Goal: Submit feedback/report problem: Submit feedback/report problem

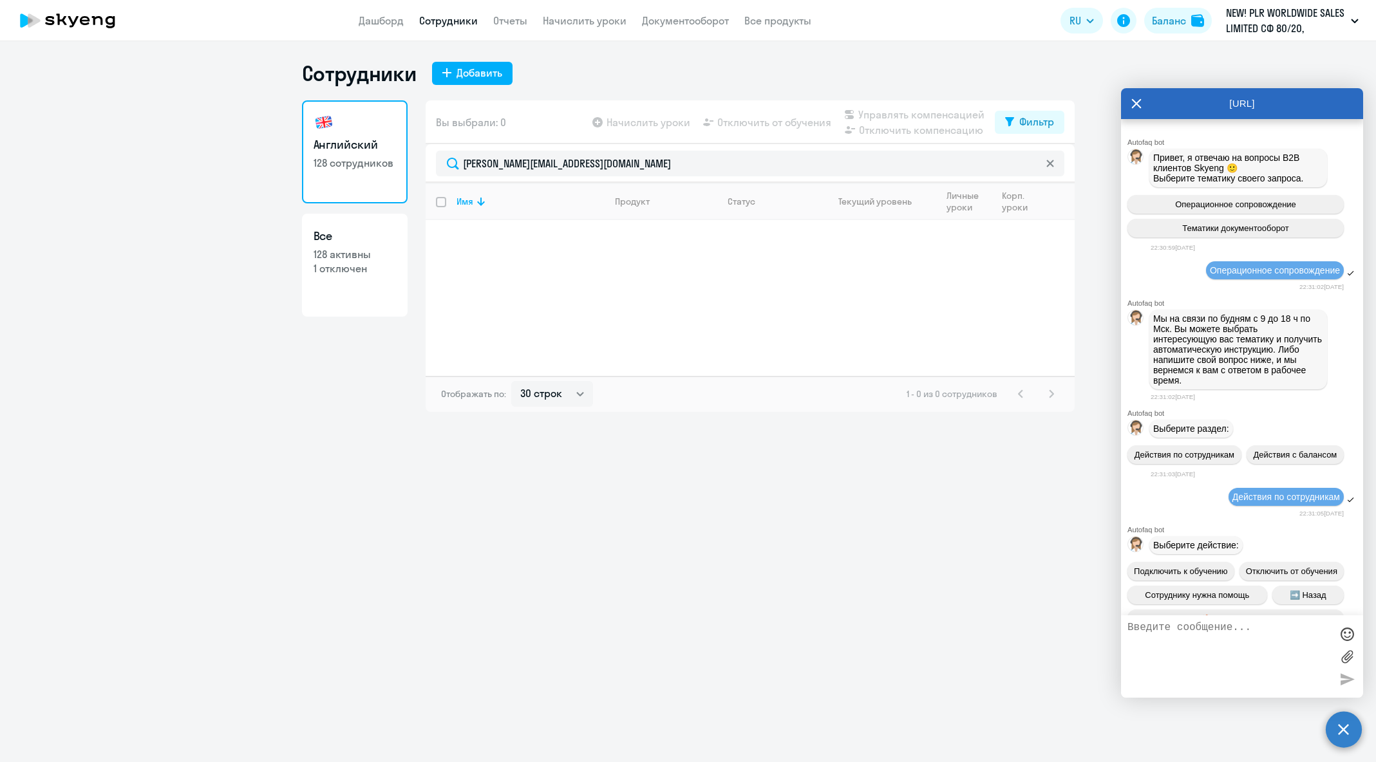
select select "30"
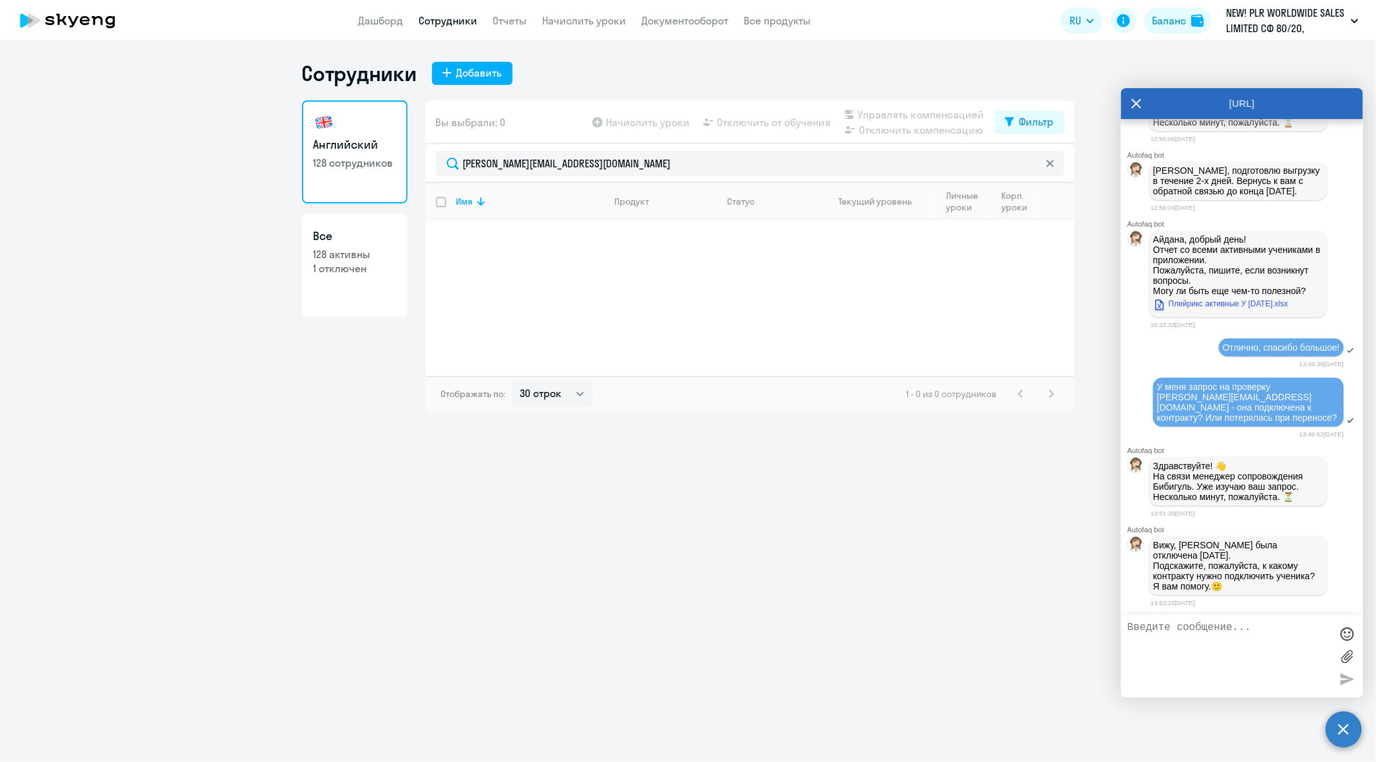
click at [1242, 651] on textarea at bounding box center [1228, 657] width 203 height 70
type textarea "да, нужно подключить к"
drag, startPoint x: 1218, startPoint y: 103, endPoint x: 1151, endPoint y: 106, distance: 67.0
click at [1151, 106] on div "[URL]" at bounding box center [1242, 103] width 242 height 31
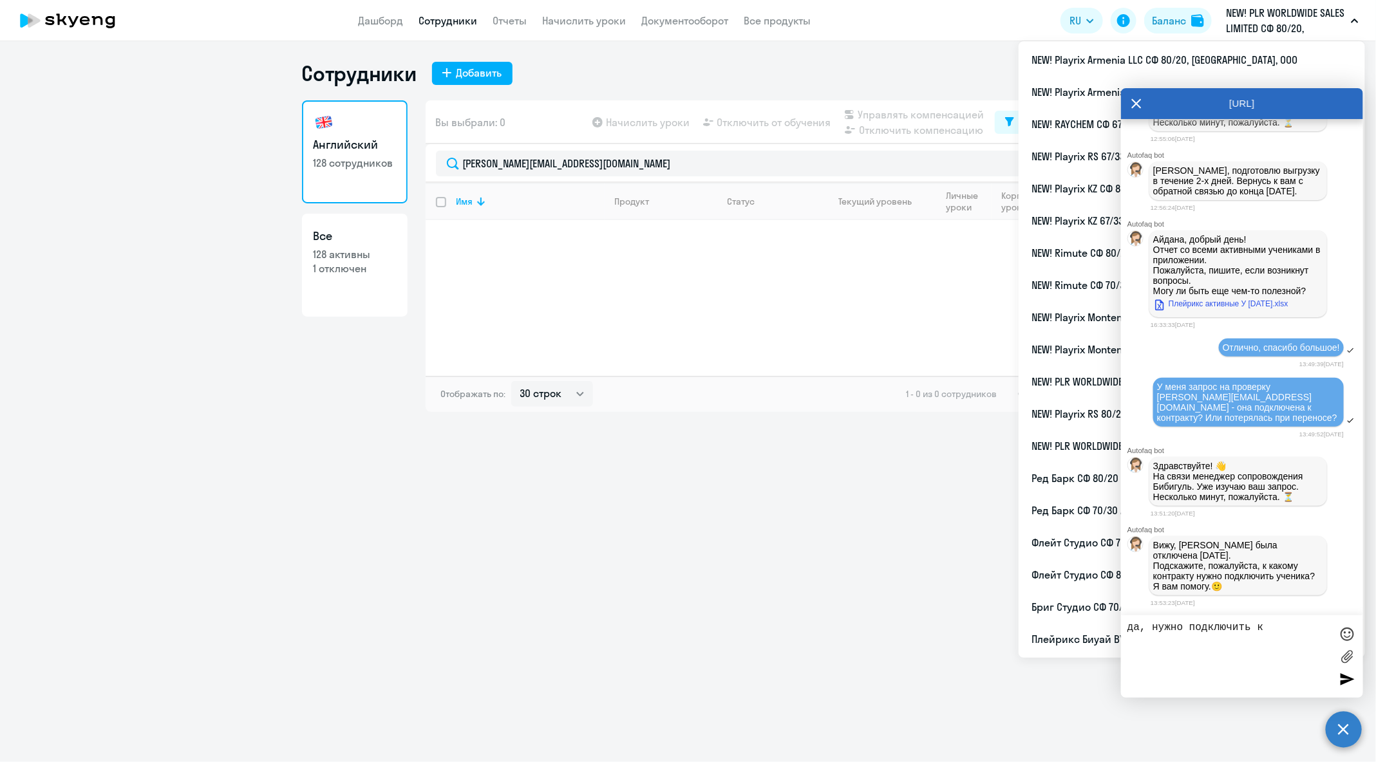
click at [1308, 26] on p "NEW! PLR WORLDWIDE SALES LIMITED СФ 80/20, [GEOGRAPHIC_DATA], ООО" at bounding box center [1286, 20] width 120 height 31
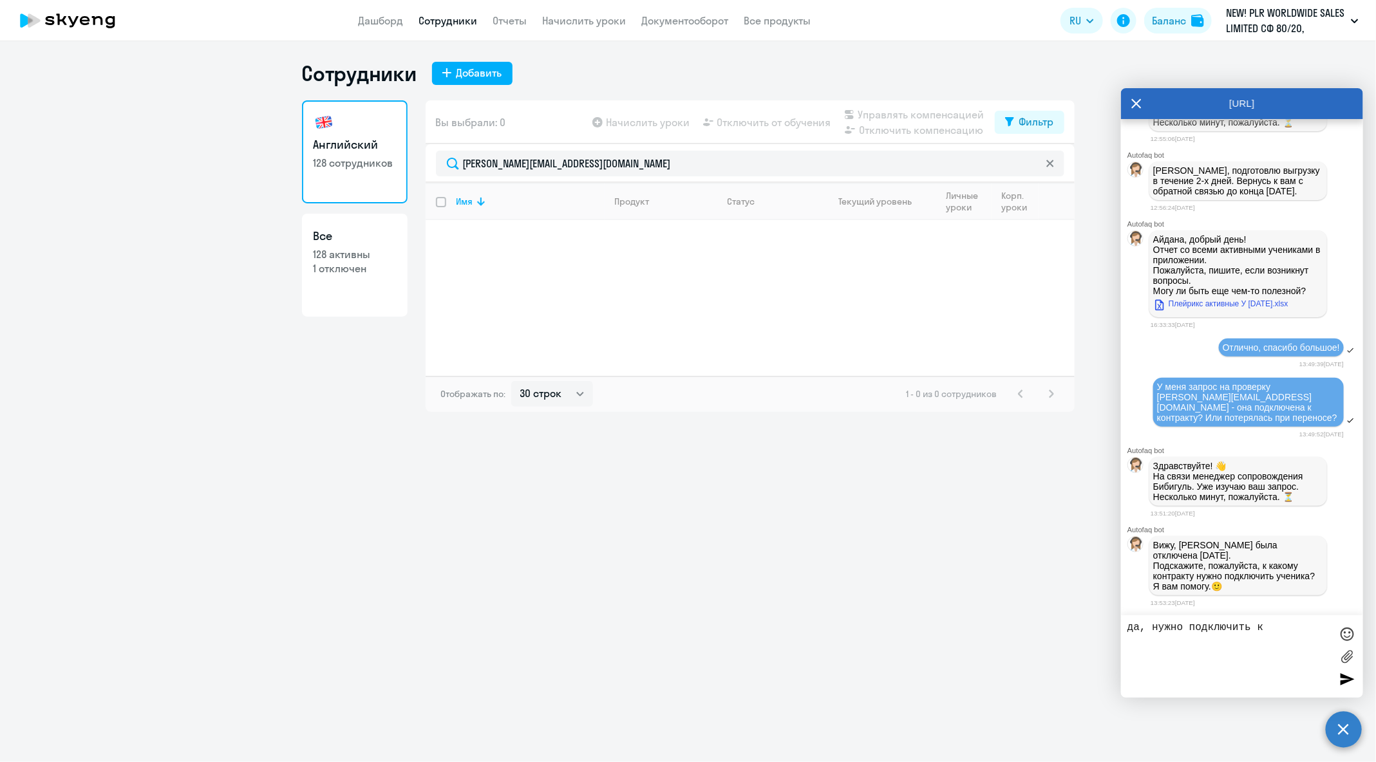
click at [1308, 26] on p "NEW! PLR WORLDWIDE SALES LIMITED СФ 80/20, [GEOGRAPHIC_DATA], ООО" at bounding box center [1286, 20] width 120 height 31
click at [1135, 103] on icon at bounding box center [1136, 103] width 10 height 31
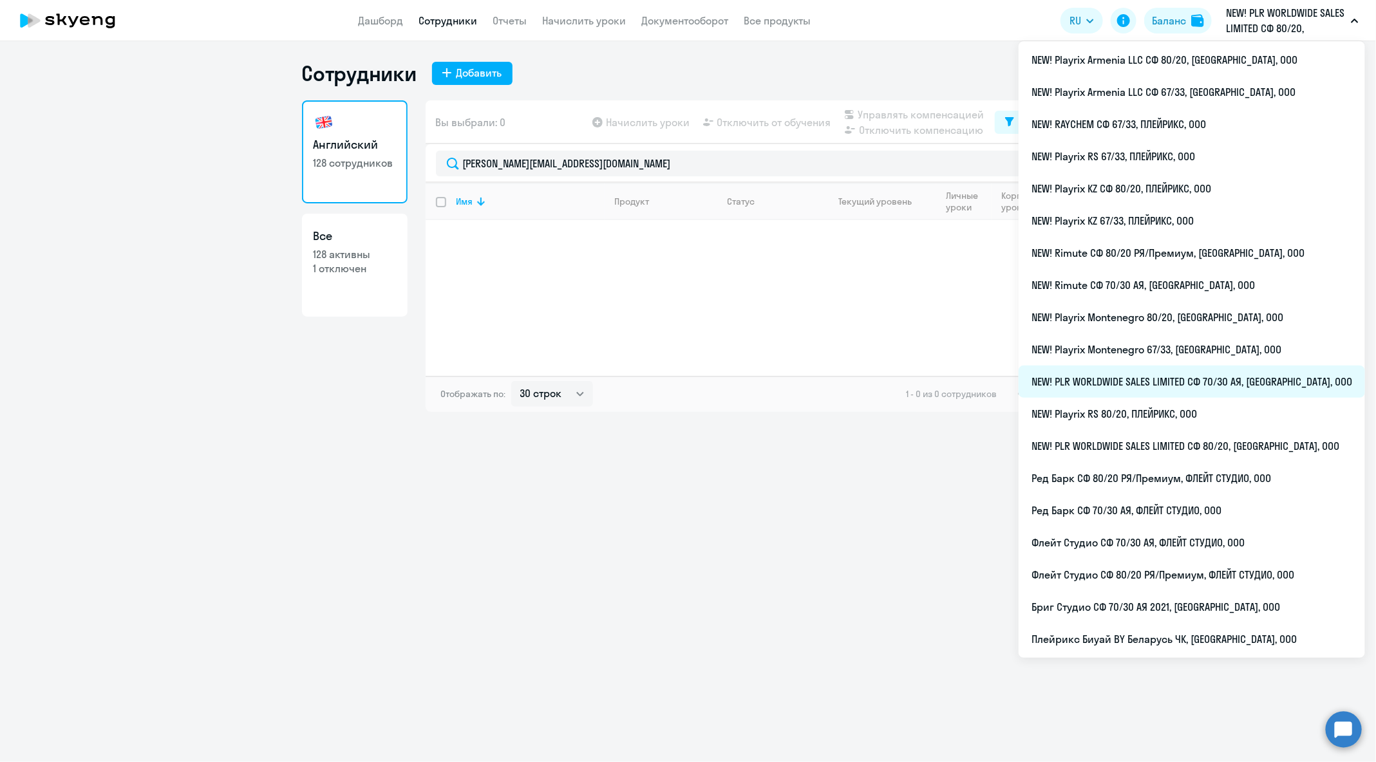
click at [1249, 387] on li "NEW! PLR WORLDWIDE SALES LIMITED СФ 70/30 АЯ, [GEOGRAPHIC_DATA], ООО" at bounding box center [1191, 382] width 346 height 32
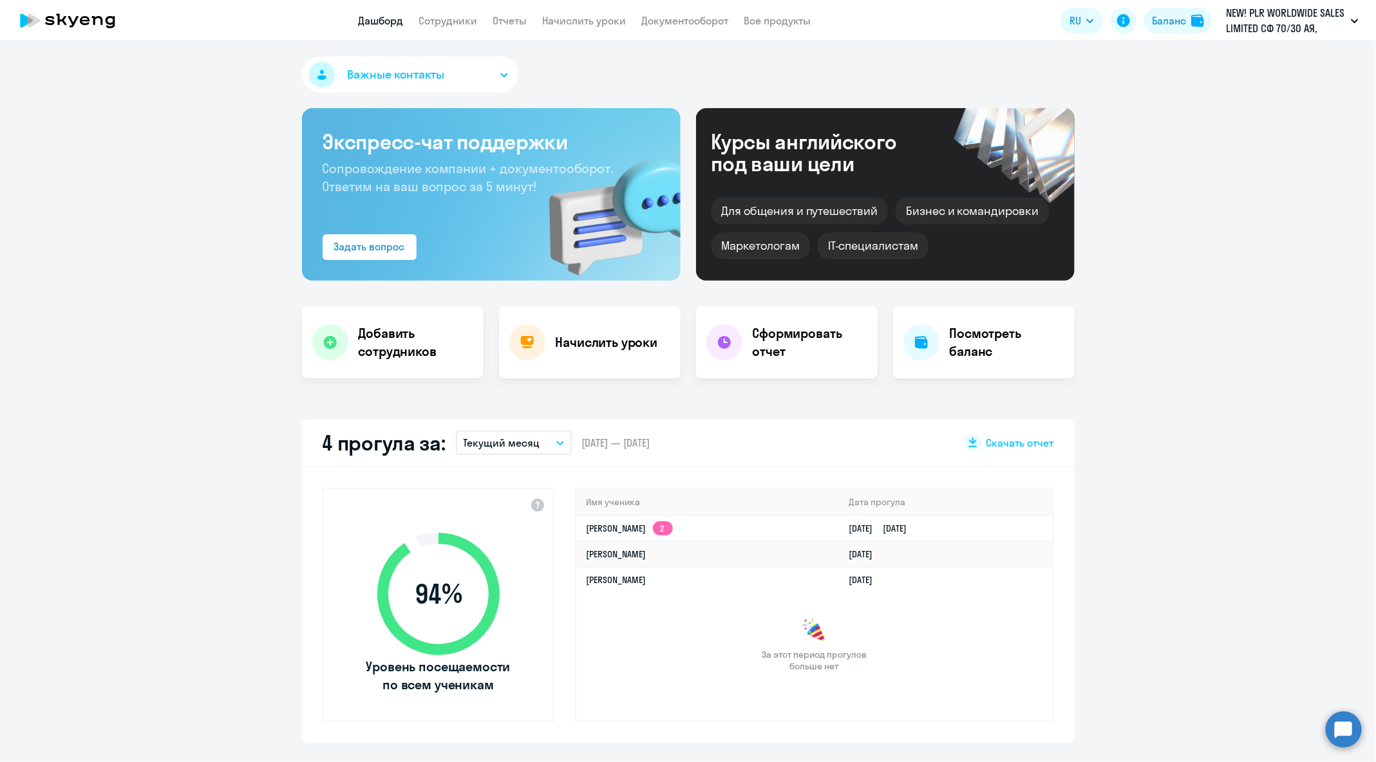
select select "30"
click at [1356, 736] on circle at bounding box center [1343, 729] width 36 height 36
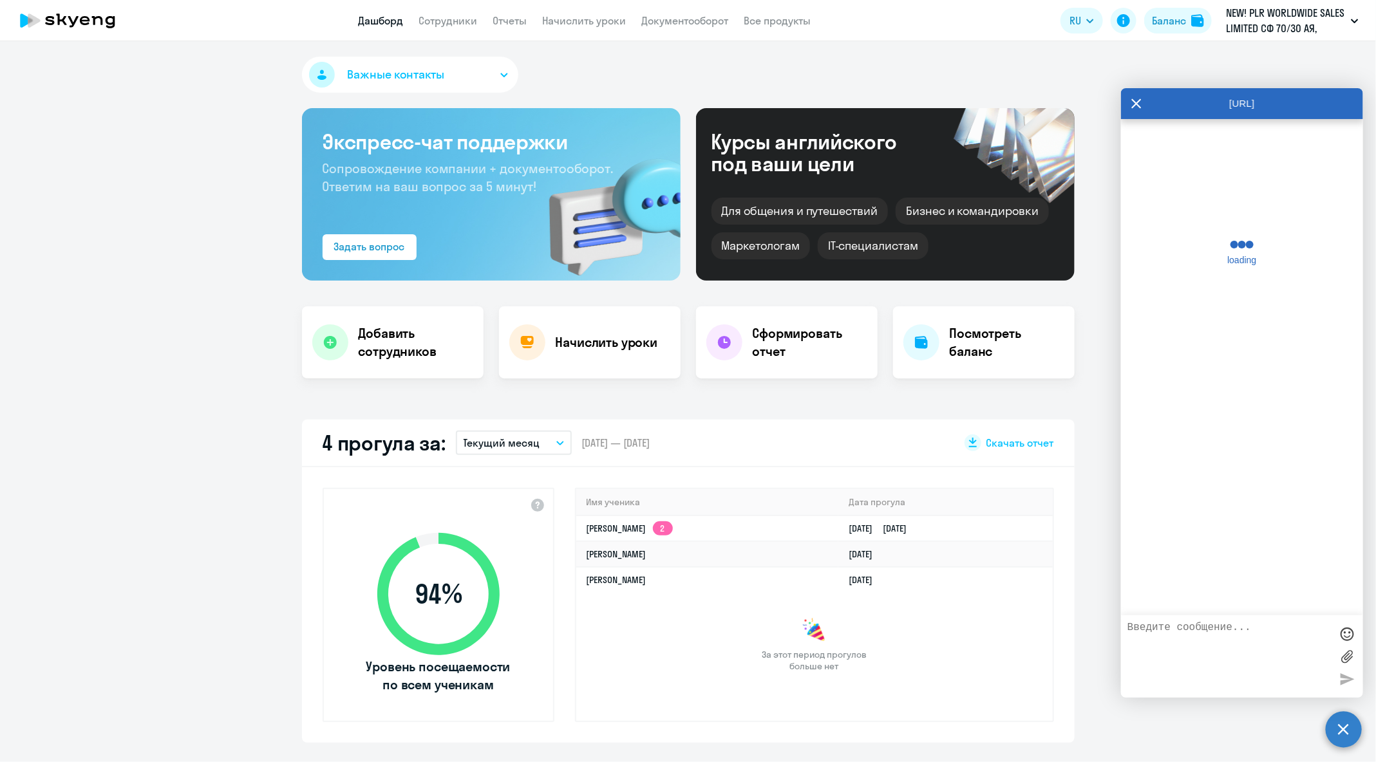
scroll to position [72364, 0]
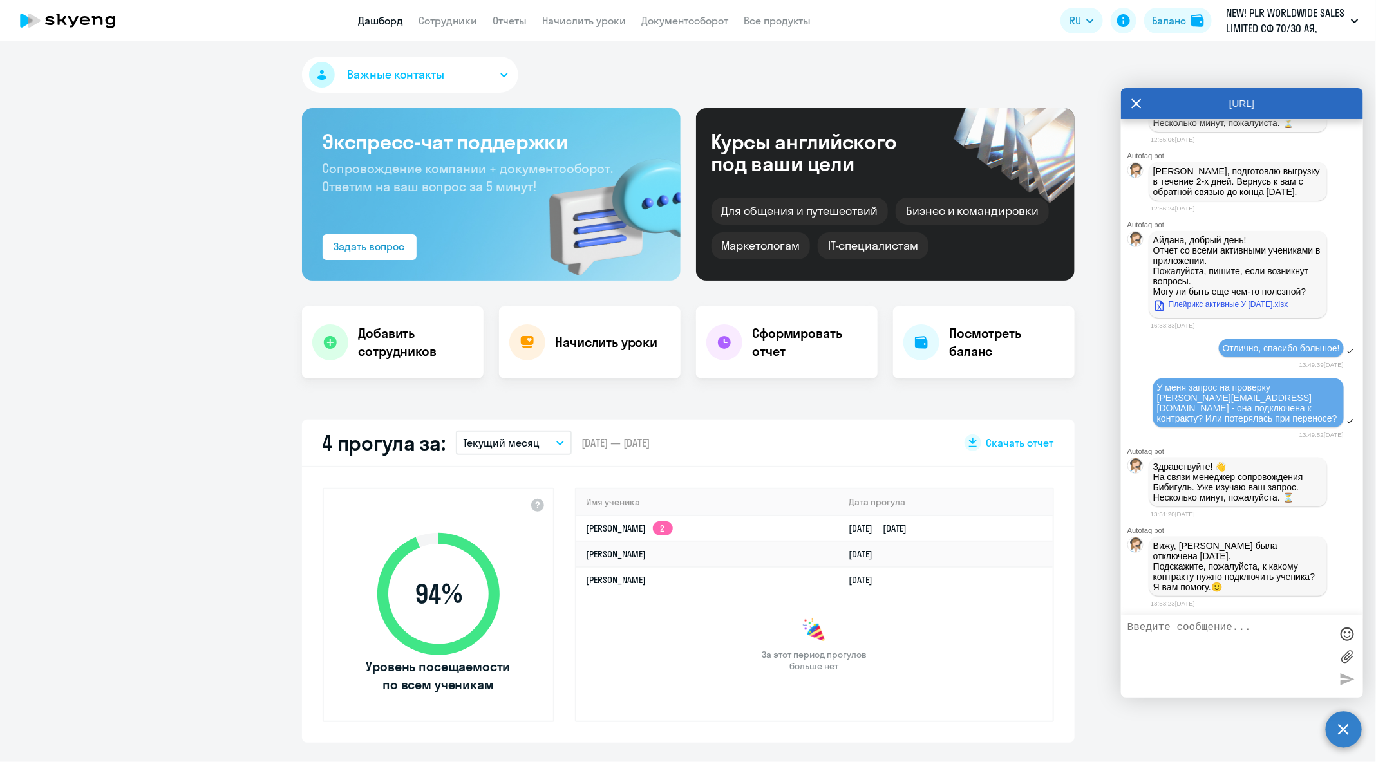
click at [1288, 660] on textarea at bounding box center [1228, 657] width 203 height 70
type textarea "l"
paste textarea "[URL][DOMAIN_NAME]"
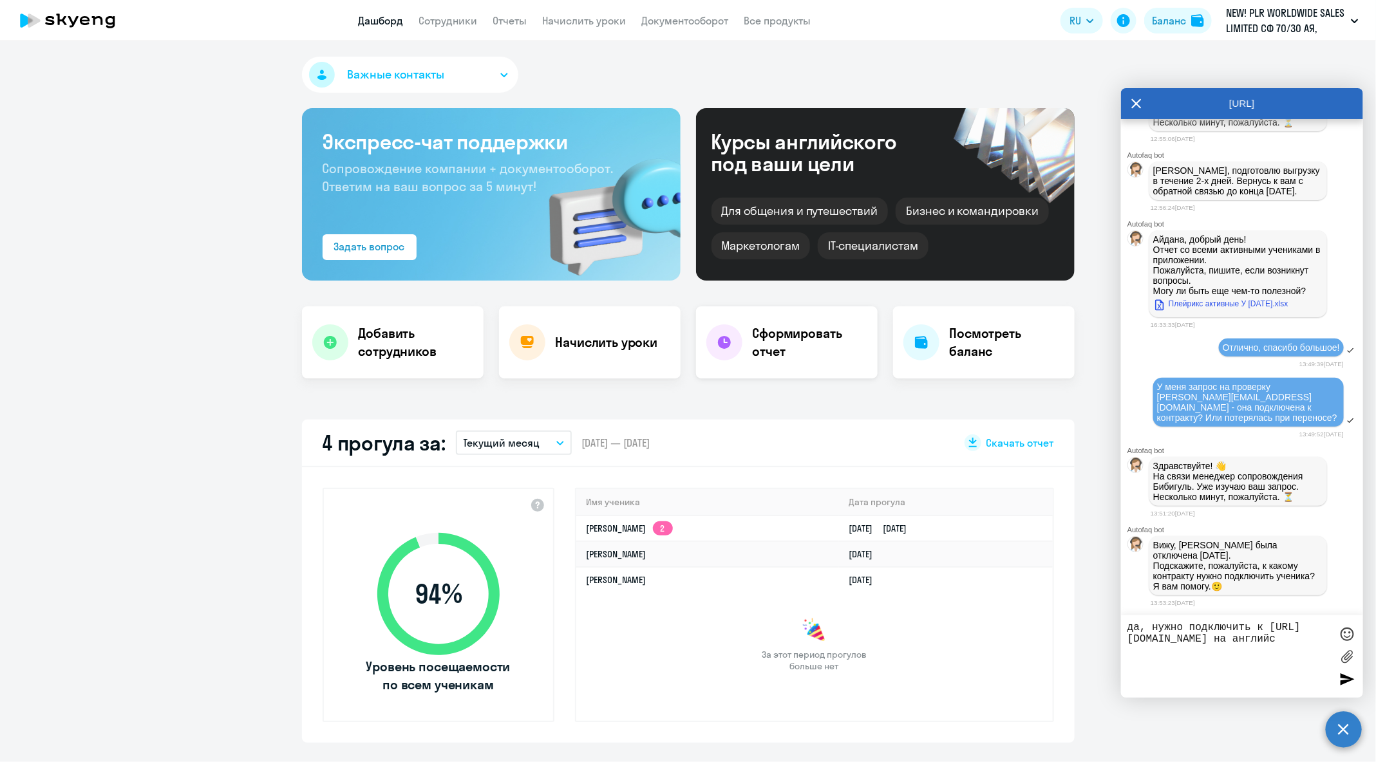
type textarea "да, нужно подключить к [URL][DOMAIN_NAME] на английс"
